Goal: Navigation & Orientation: Find specific page/section

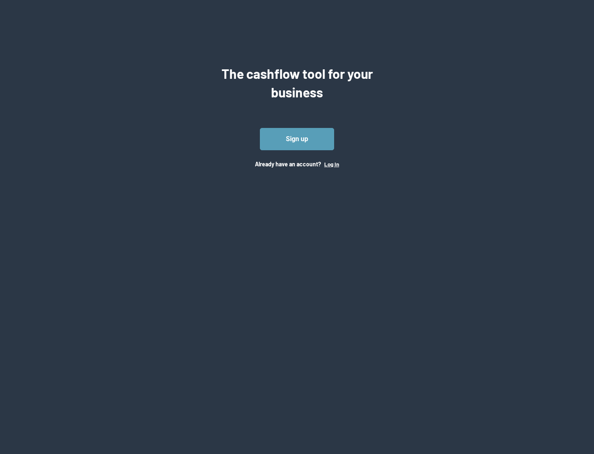
click at [331, 164] on button "Log In" at bounding box center [331, 164] width 15 height 7
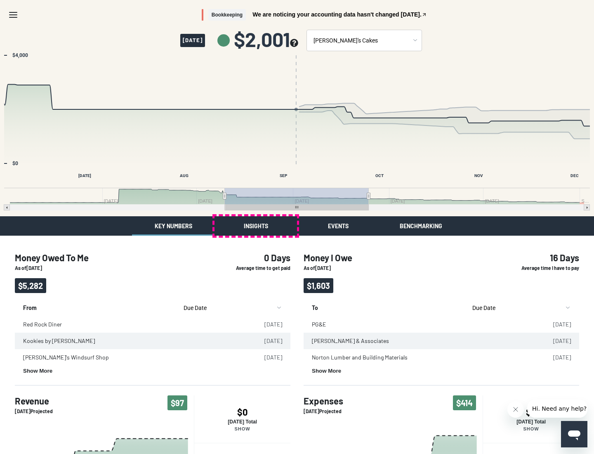
click at [256, 226] on button "Insights" at bounding box center [256, 225] width 83 height 19
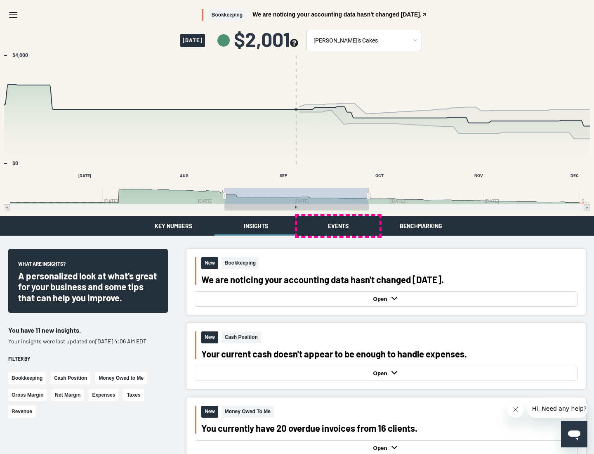
click at [338, 226] on button "Events" at bounding box center [338, 225] width 83 height 19
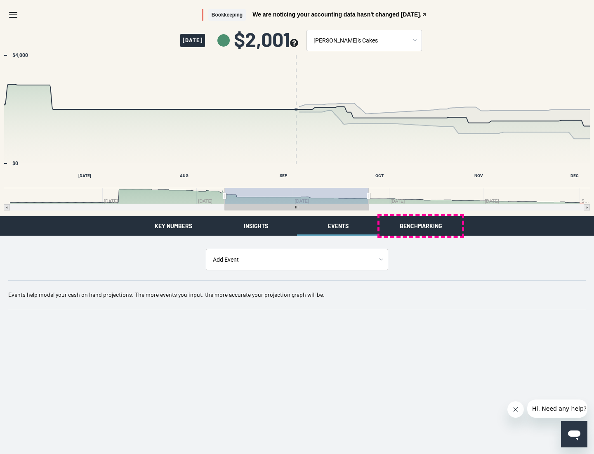
click at [421, 226] on button "Benchmarking" at bounding box center [421, 225] width 83 height 19
